Goal: Task Accomplishment & Management: Use online tool/utility

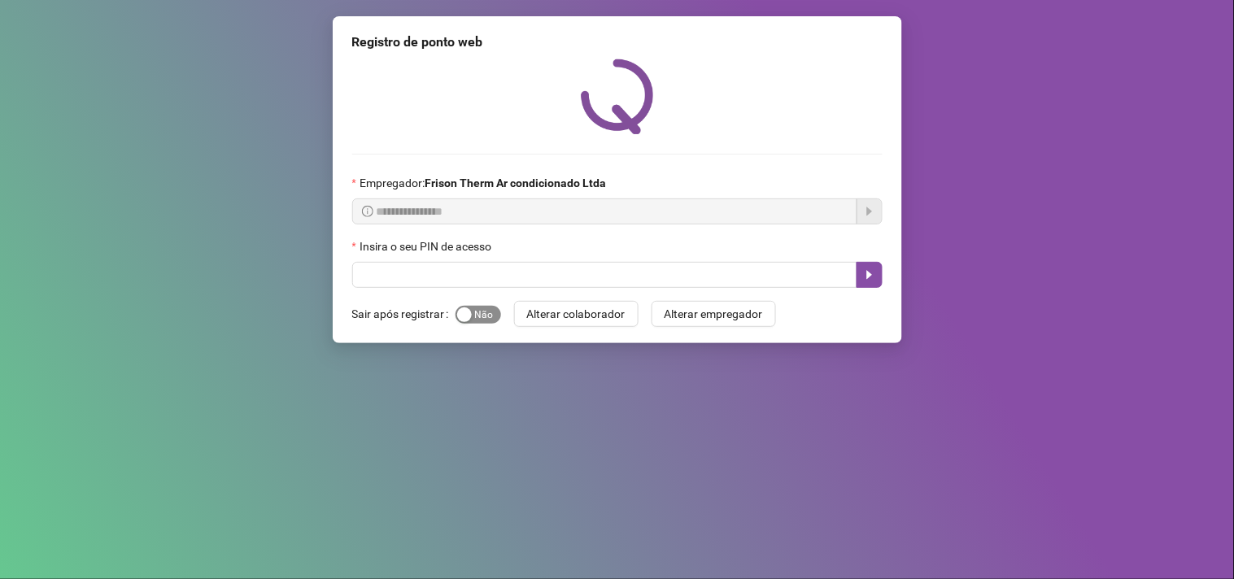
click at [462, 322] on div "button" at bounding box center [464, 314] width 15 height 15
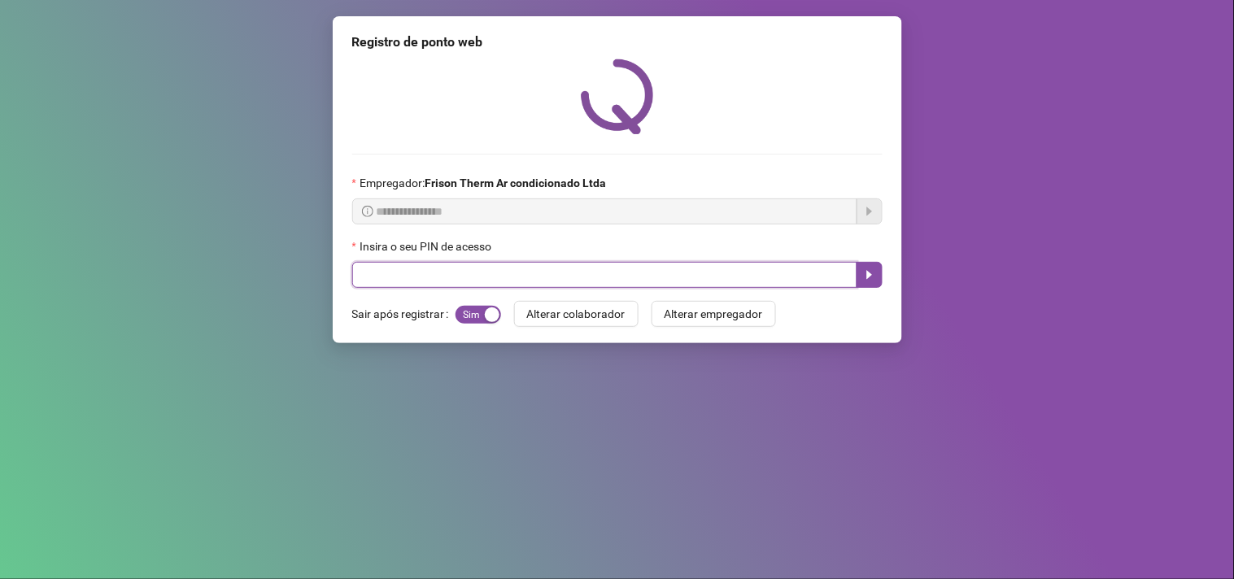
click at [478, 286] on input "text" at bounding box center [604, 275] width 505 height 26
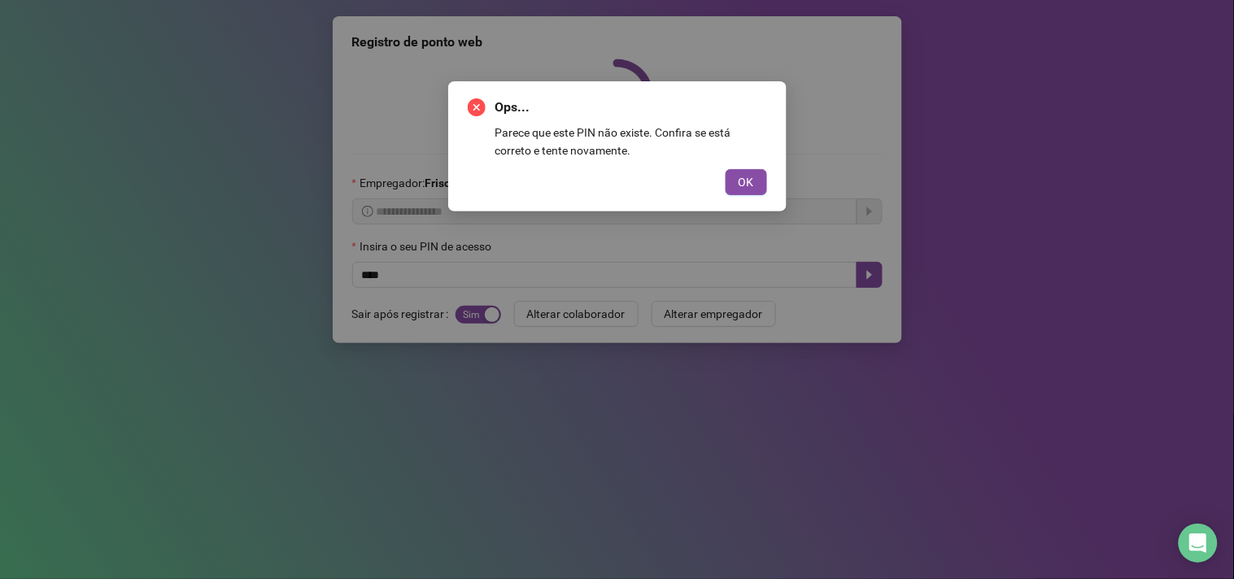
click at [721, 182] on div "OK" at bounding box center [617, 182] width 299 height 26
click at [737, 182] on button "OK" at bounding box center [745, 182] width 41 height 26
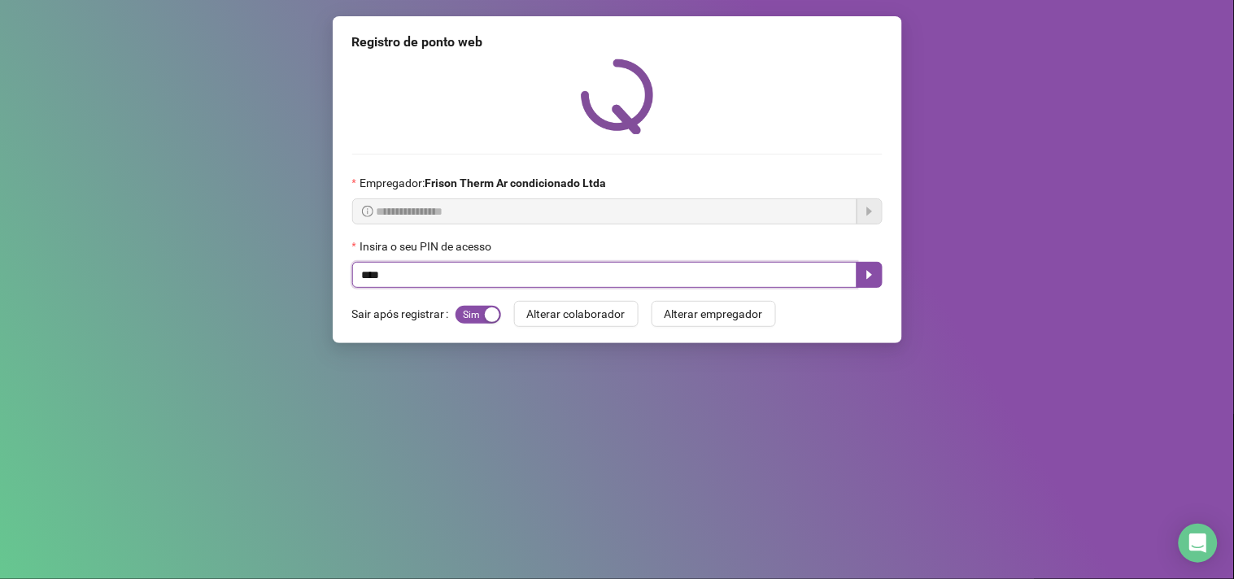
type input "*****"
click at [865, 281] on icon "caret-right" at bounding box center [869, 274] width 13 height 13
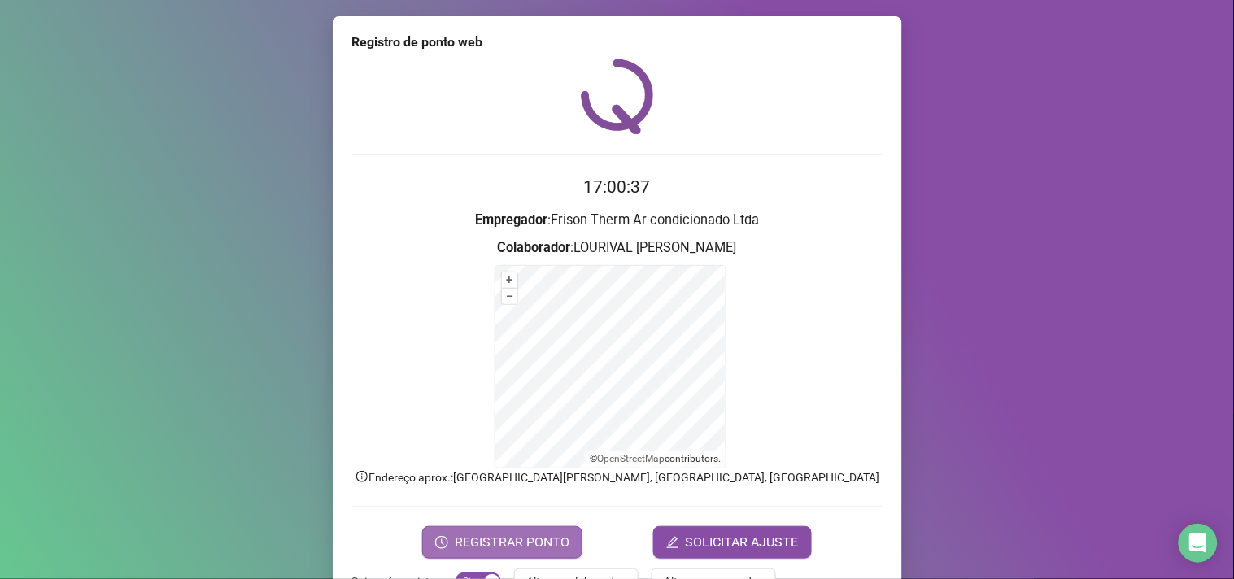
click at [550, 534] on span "REGISTRAR PONTO" at bounding box center [512, 543] width 115 height 20
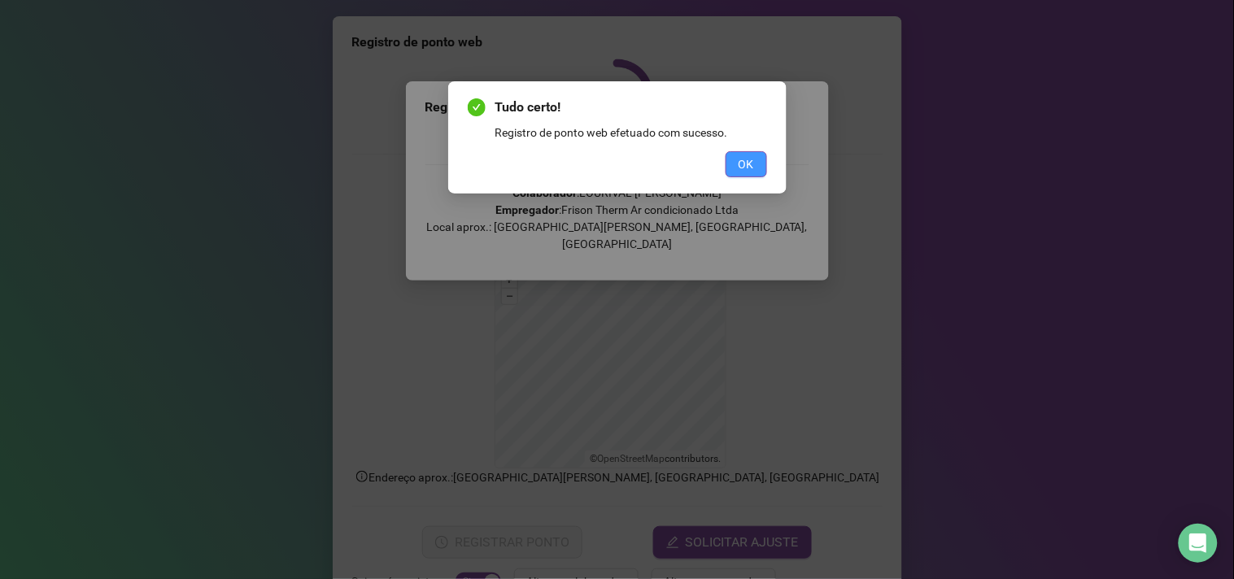
click at [755, 163] on button "OK" at bounding box center [745, 164] width 41 height 26
